Goal: Transaction & Acquisition: Subscribe to service/newsletter

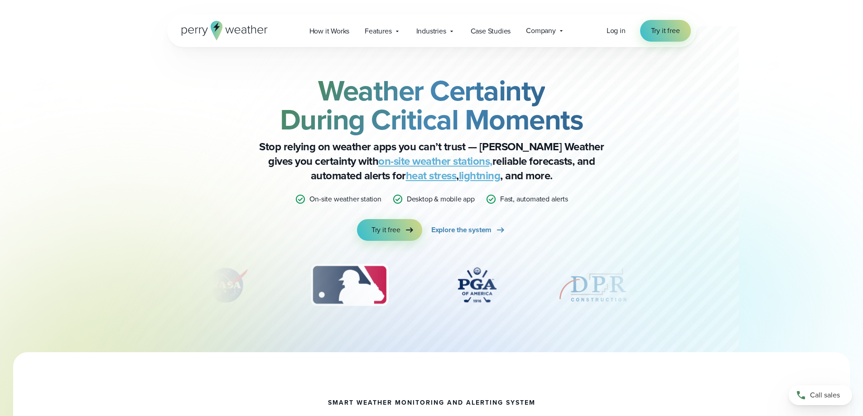
drag, startPoint x: 733, startPoint y: 313, endPoint x: 755, endPoint y: 28, distance: 286.6
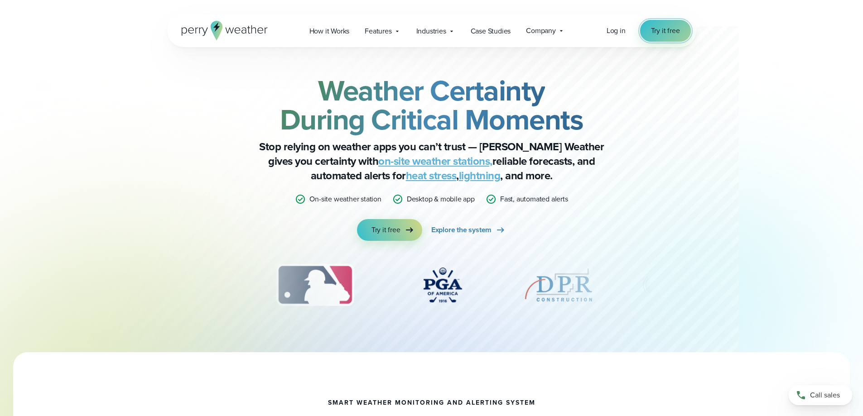
click at [659, 32] on span "Try it free" at bounding box center [665, 30] width 29 height 11
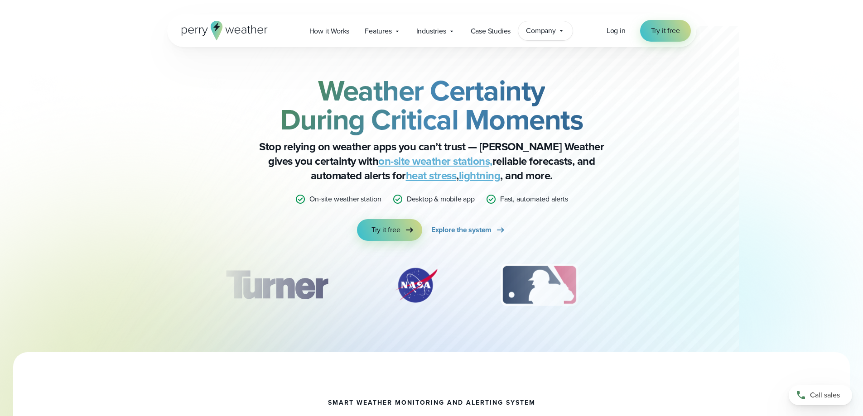
click at [543, 29] on span "Company" at bounding box center [541, 30] width 30 height 11
